Goal: Information Seeking & Learning: Understand process/instructions

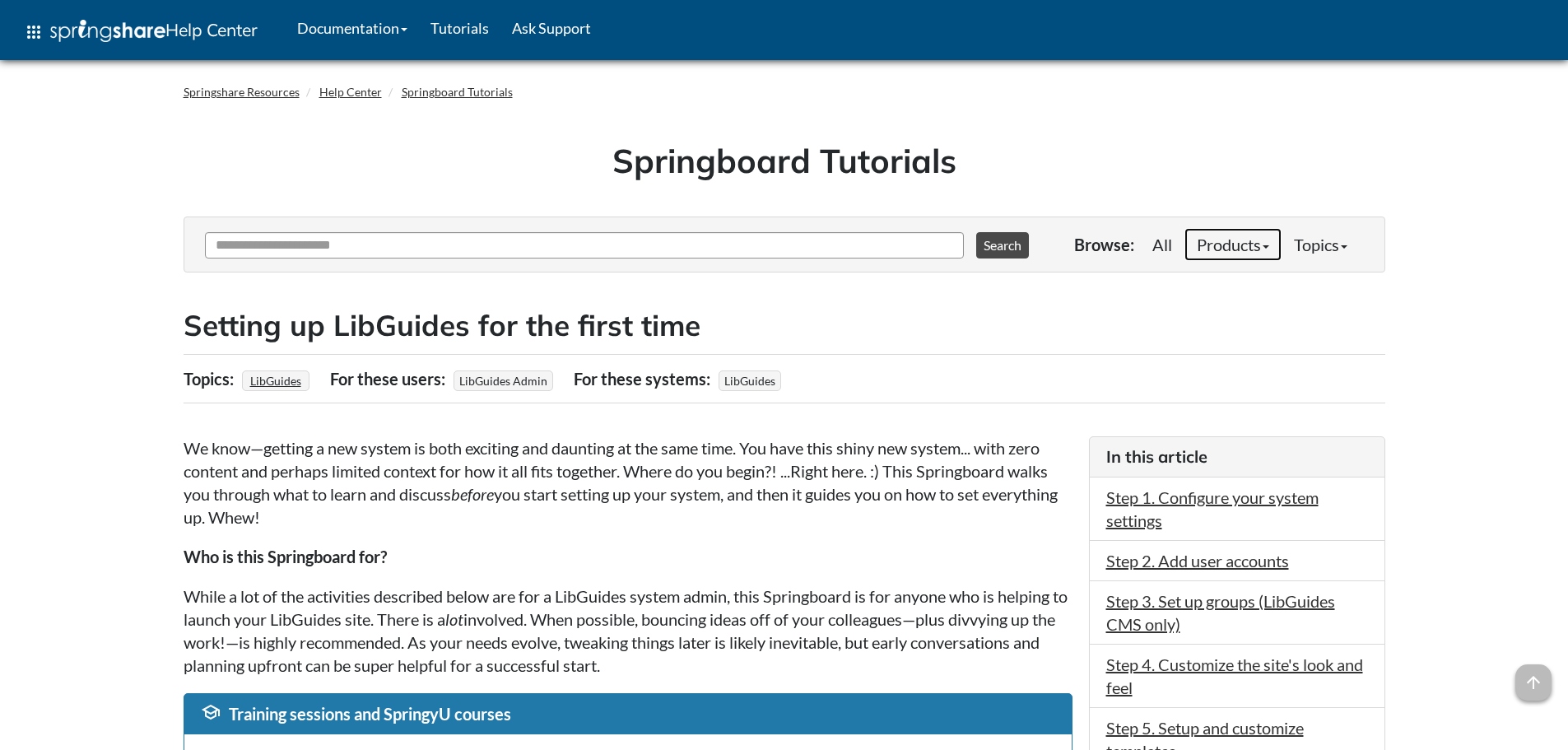
click at [1209, 245] on link "Products" at bounding box center [1233, 244] width 97 height 33
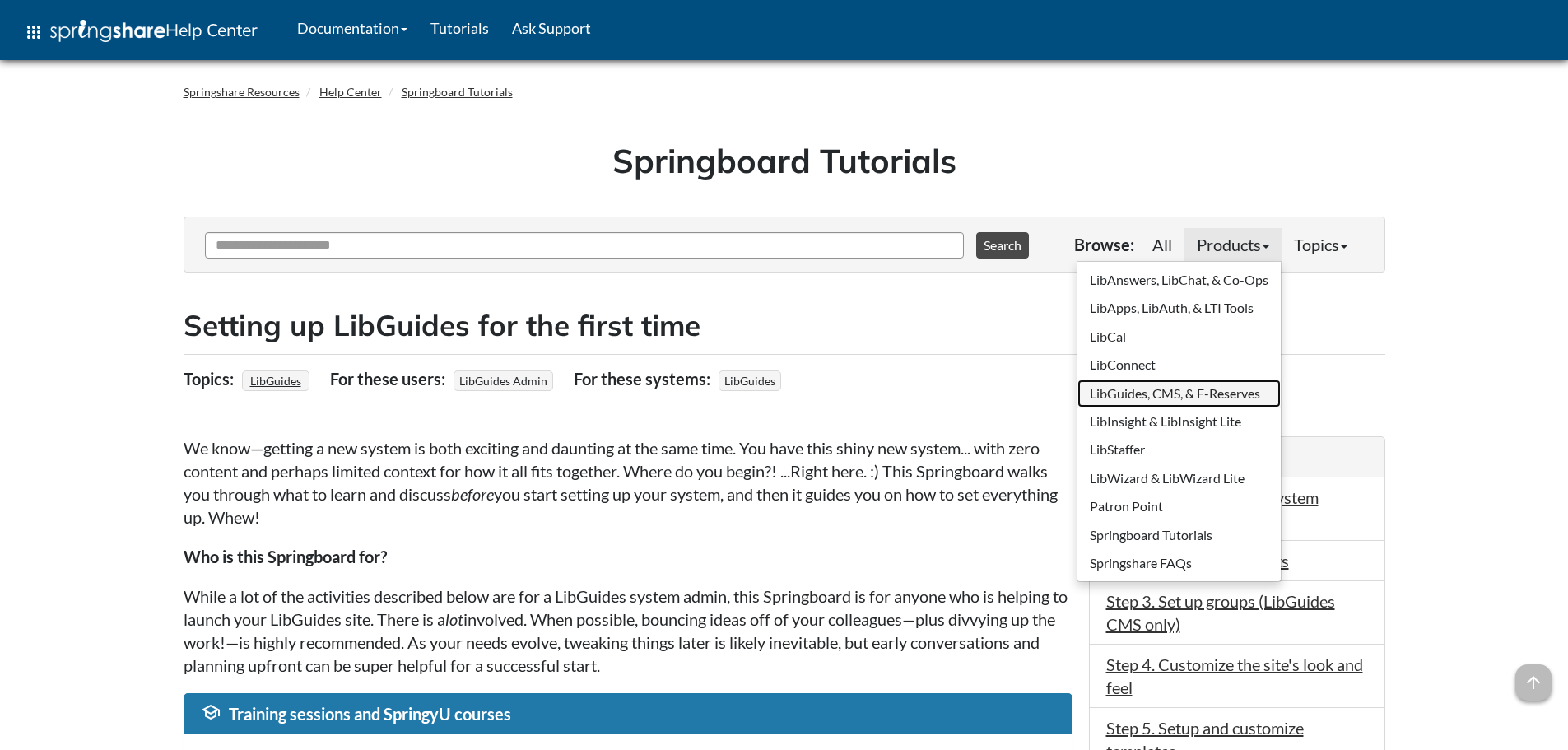
click at [1163, 398] on link "LibGuides, CMS, & E-Reserves" at bounding box center [1179, 394] width 204 height 28
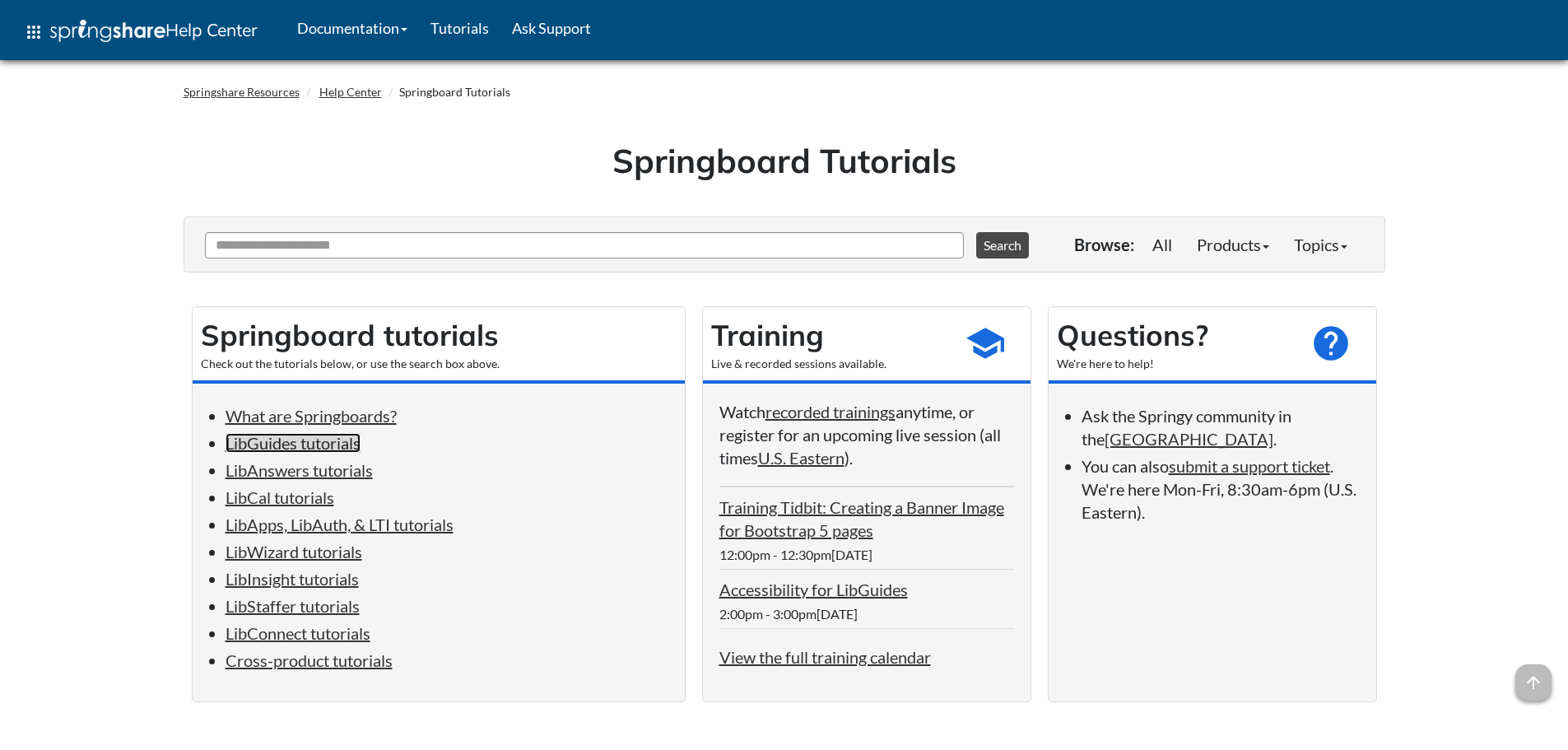
click at [307, 449] on link "LibGuides tutorials" at bounding box center [293, 443] width 135 height 20
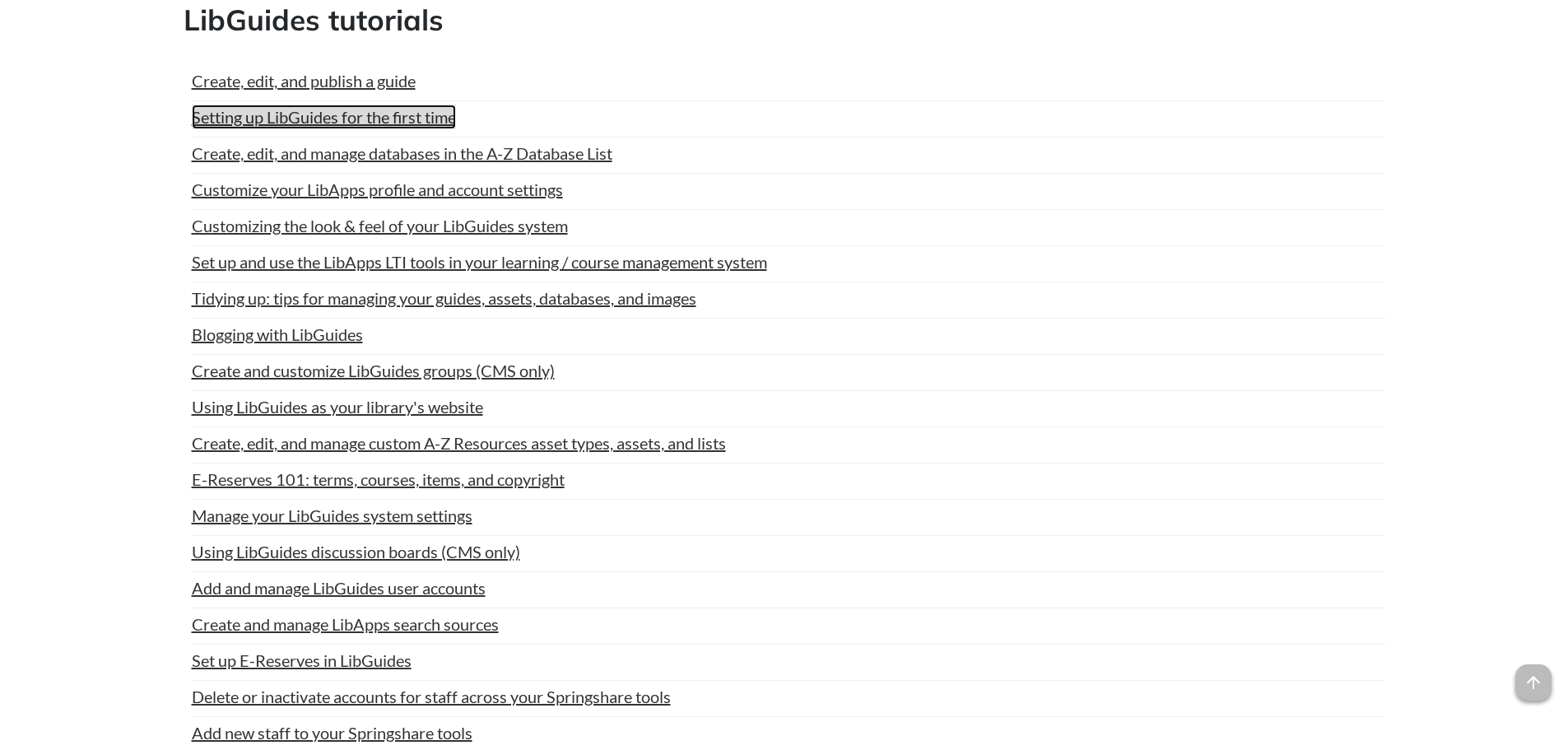
click at [312, 124] on link "Setting up LibGuides for the first time" at bounding box center [324, 116] width 264 height 25
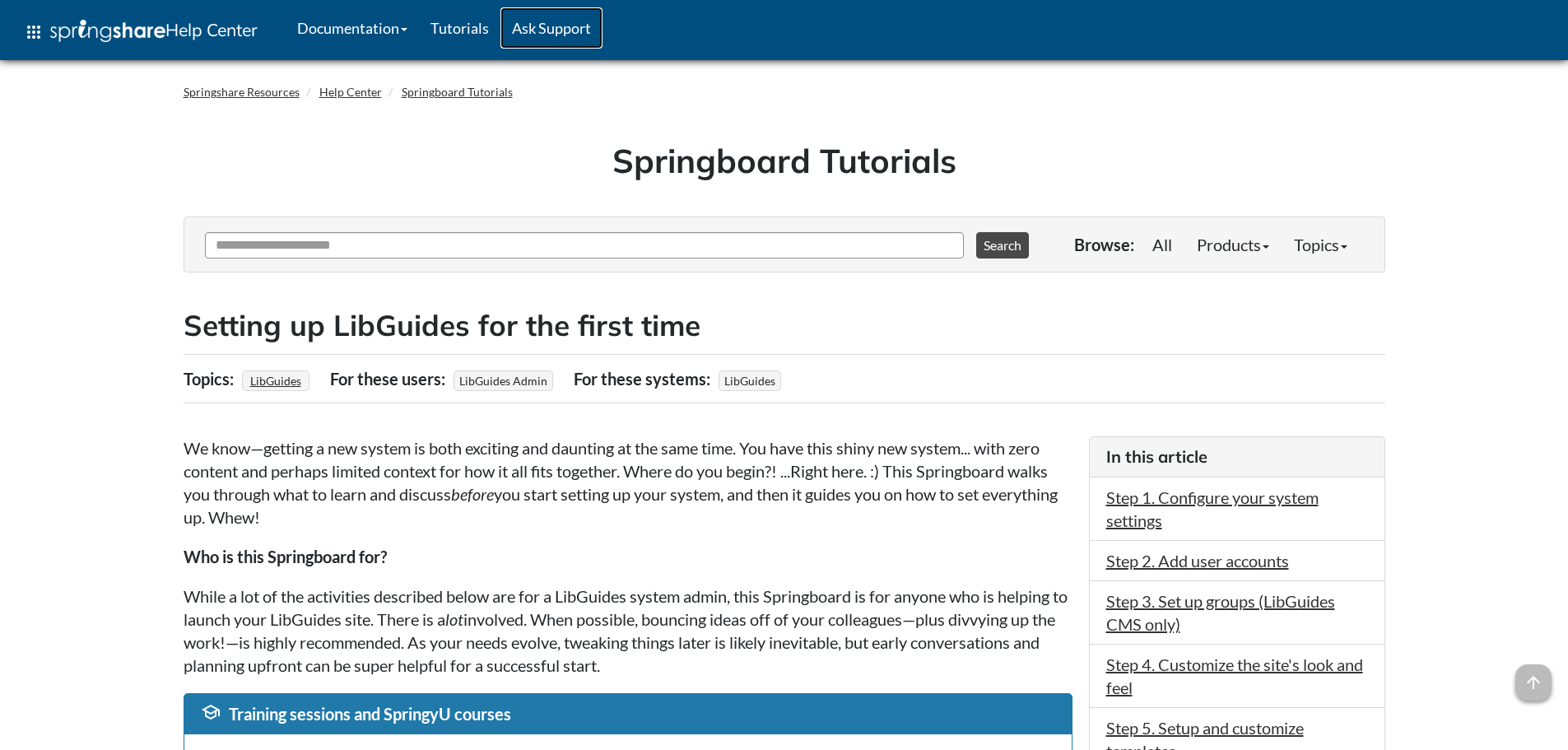
click at [565, 17] on link "Ask Support" at bounding box center [551, 28] width 102 height 41
